Goal: Task Accomplishment & Management: Manage account settings

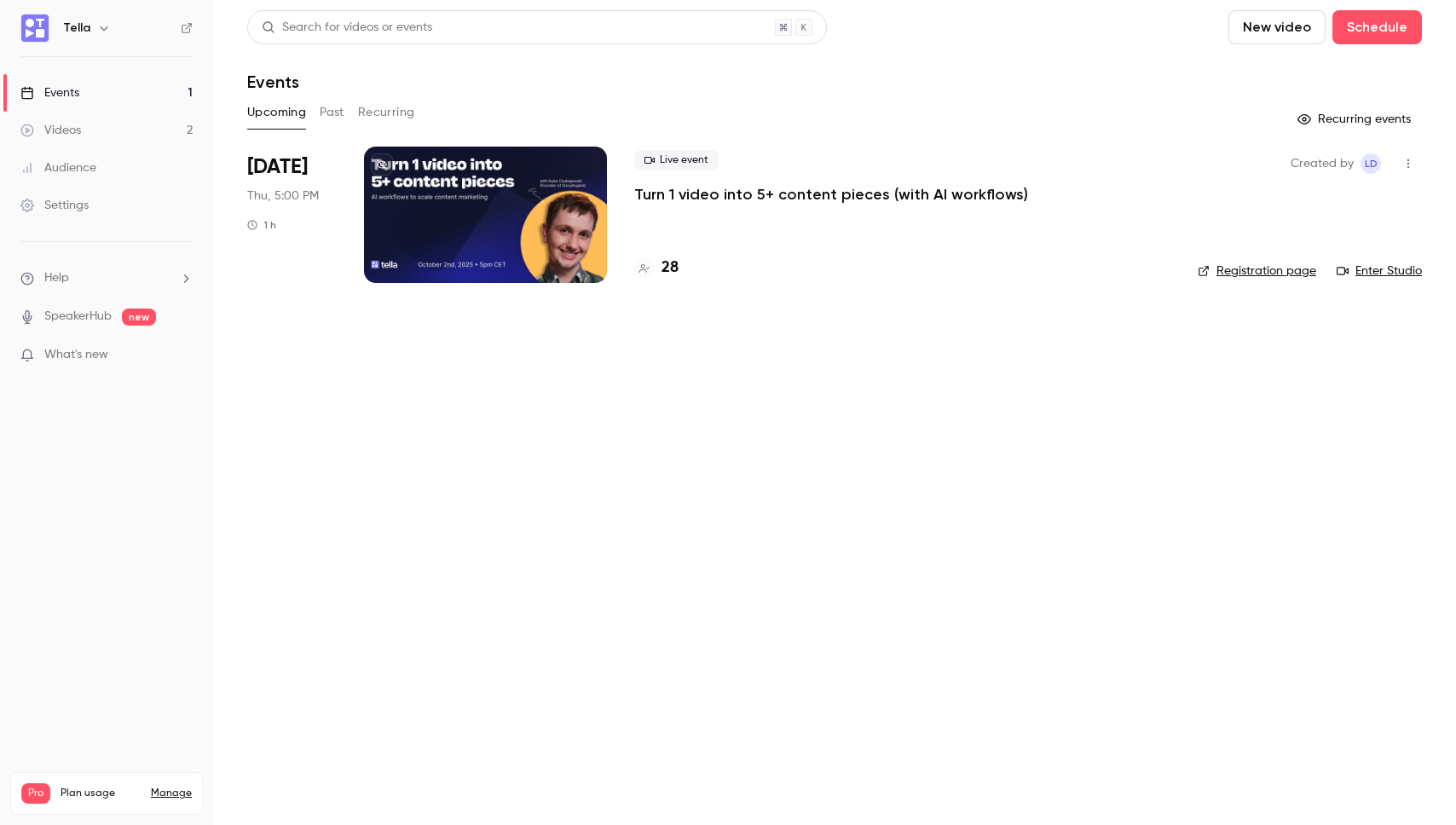
click at [679, 379] on main "Search for videos or events New video Schedule Events Upcoming Past Recurring R…" at bounding box center [835, 412] width 1243 height 825
click at [729, 197] on p "Turn 1 video into 5+ content pieces (with AI workflows)" at bounding box center [831, 195] width 394 height 21
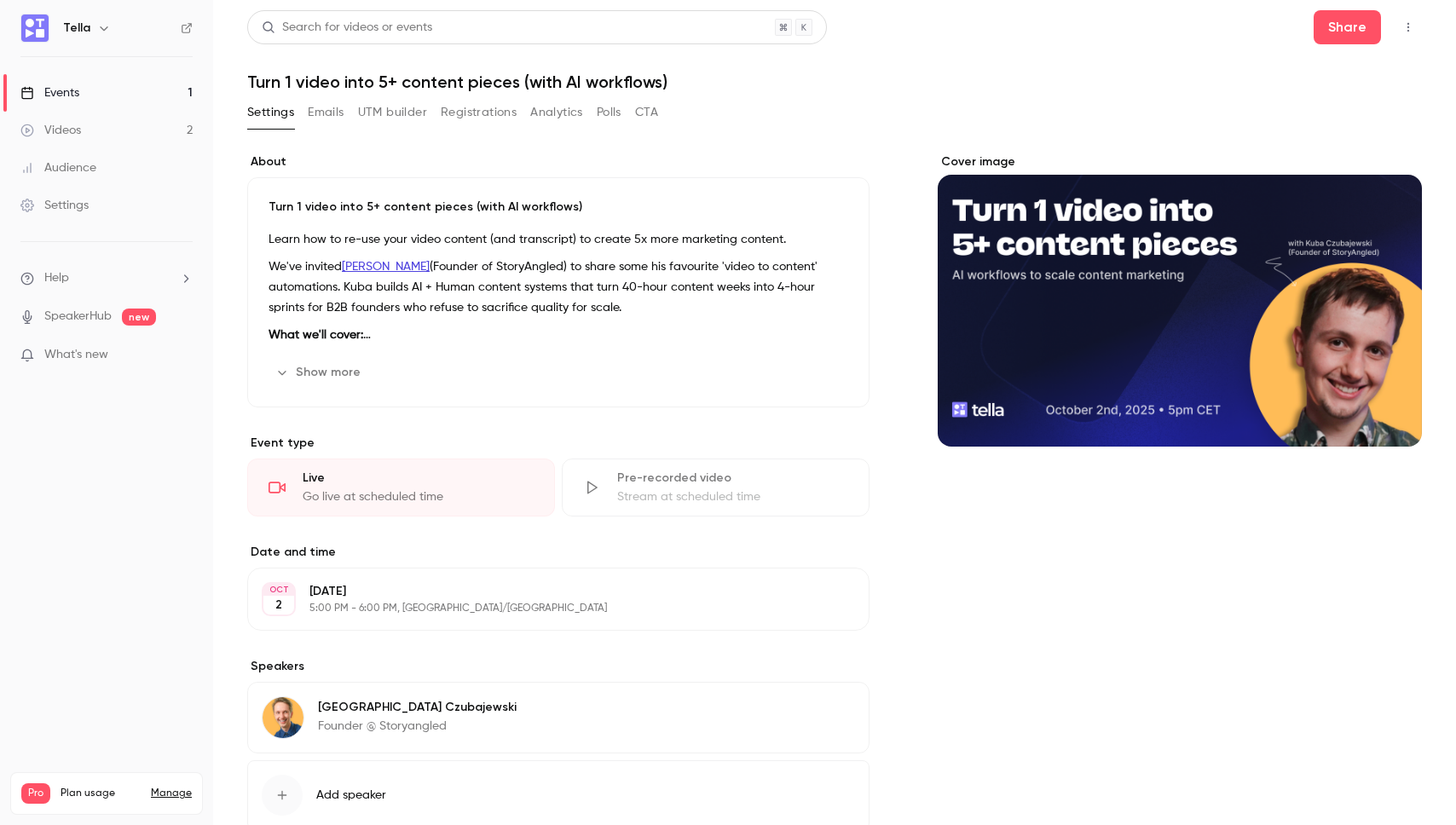
click at [671, 365] on div "Show more Edit" at bounding box center [558, 371] width 579 height 27
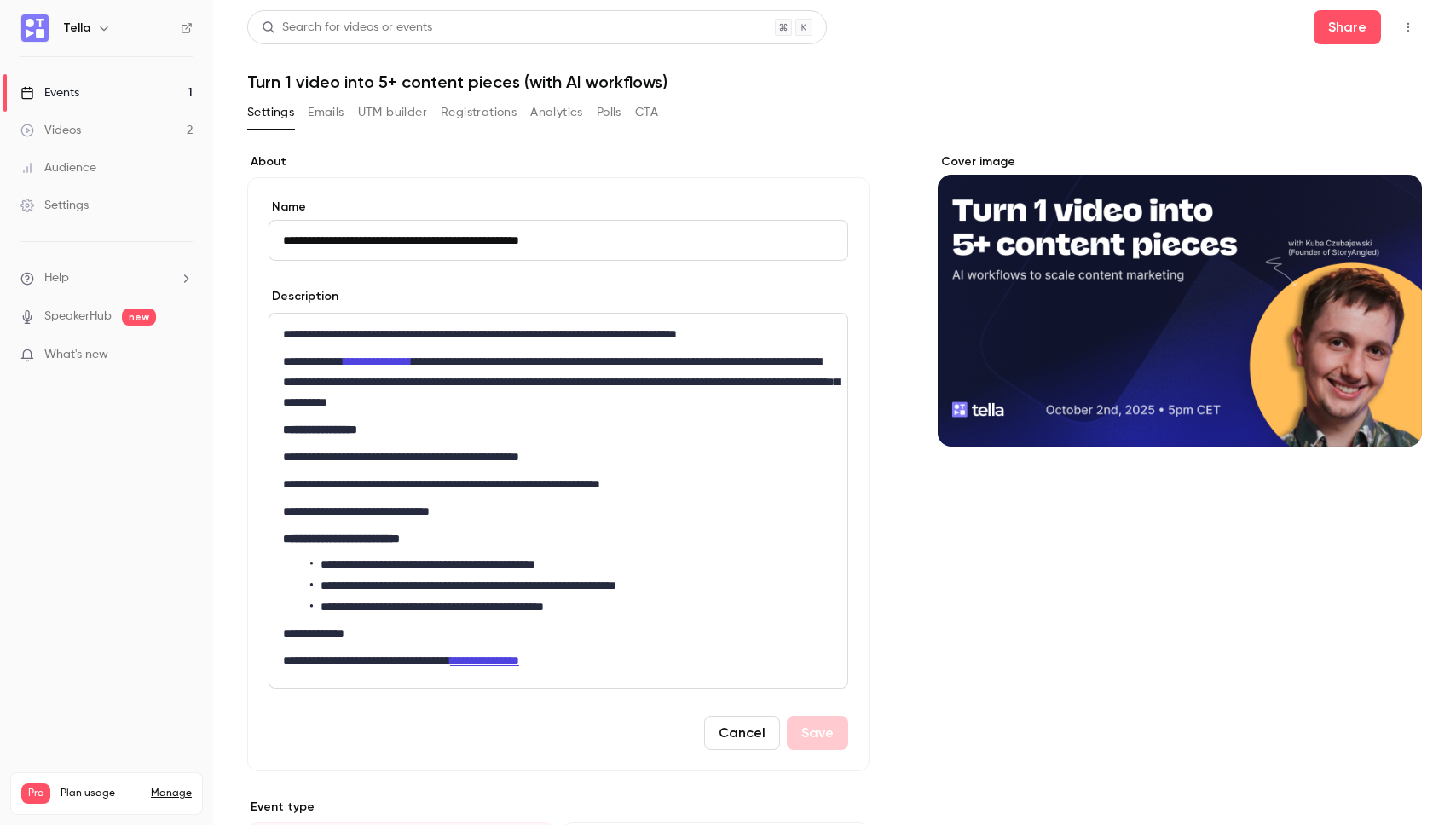
click at [770, 162] on label "About" at bounding box center [558, 162] width 622 height 17
click at [502, 108] on button "Registrations" at bounding box center [478, 112] width 76 height 27
